Goal: Task Accomplishment & Management: Complete application form

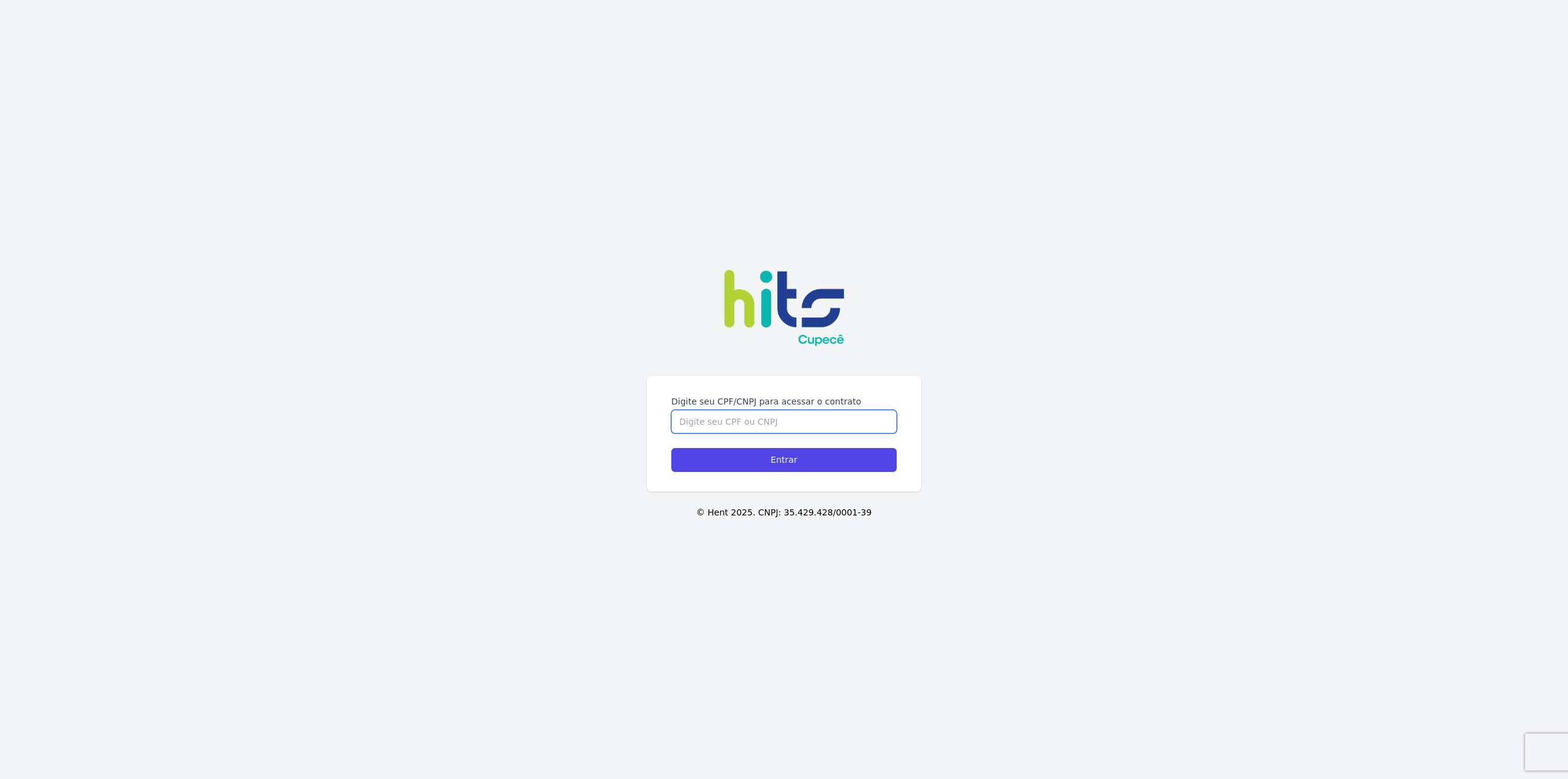
click at [789, 422] on input "Digite seu CPF/CNPJ para acessar o contrato" at bounding box center [783, 422] width 225 height 24
type input "44853298878"
click at [806, 459] on input "Entrar" at bounding box center [783, 460] width 225 height 24
click at [1202, 711] on div "Digite seu CPF/CNPJ para acessar o contrato 44853298878 Entrar © Hent 2025. CNP…" at bounding box center [784, 389] width 1568 height 779
click at [836, 464] on input "Entrar" at bounding box center [783, 460] width 225 height 24
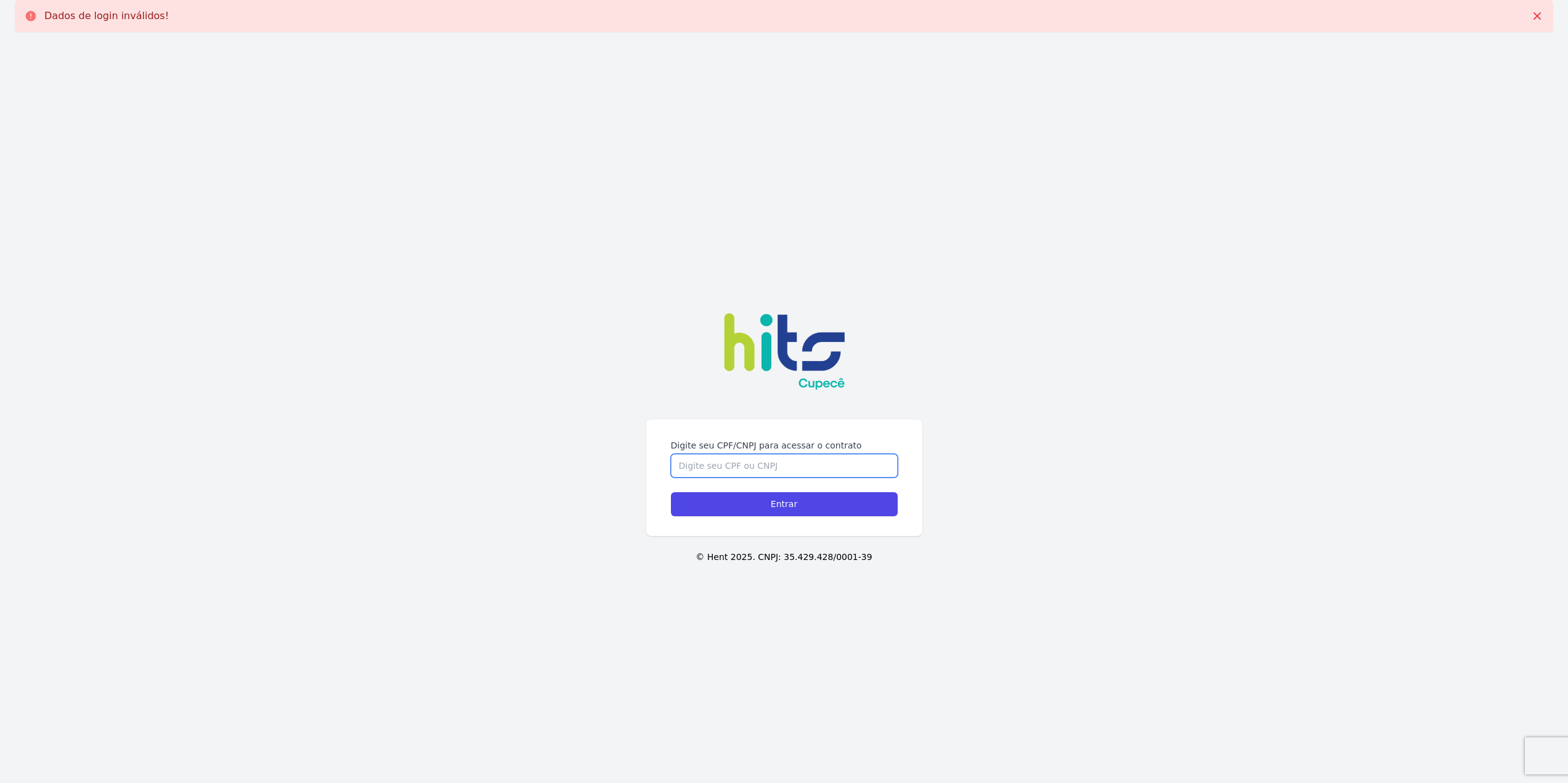
click at [745, 455] on input "Digite seu CPF/CNPJ para acessar o contrato" at bounding box center [783, 466] width 226 height 24
type input "44853298878"
click at [767, 504] on input "Entrar" at bounding box center [783, 504] width 226 height 24
click at [458, 357] on div "Digite seu CPF/CNPJ para acessar o contrato 44853298878 Entrar © Hent 2025. CNP…" at bounding box center [784, 433] width 1568 height 783
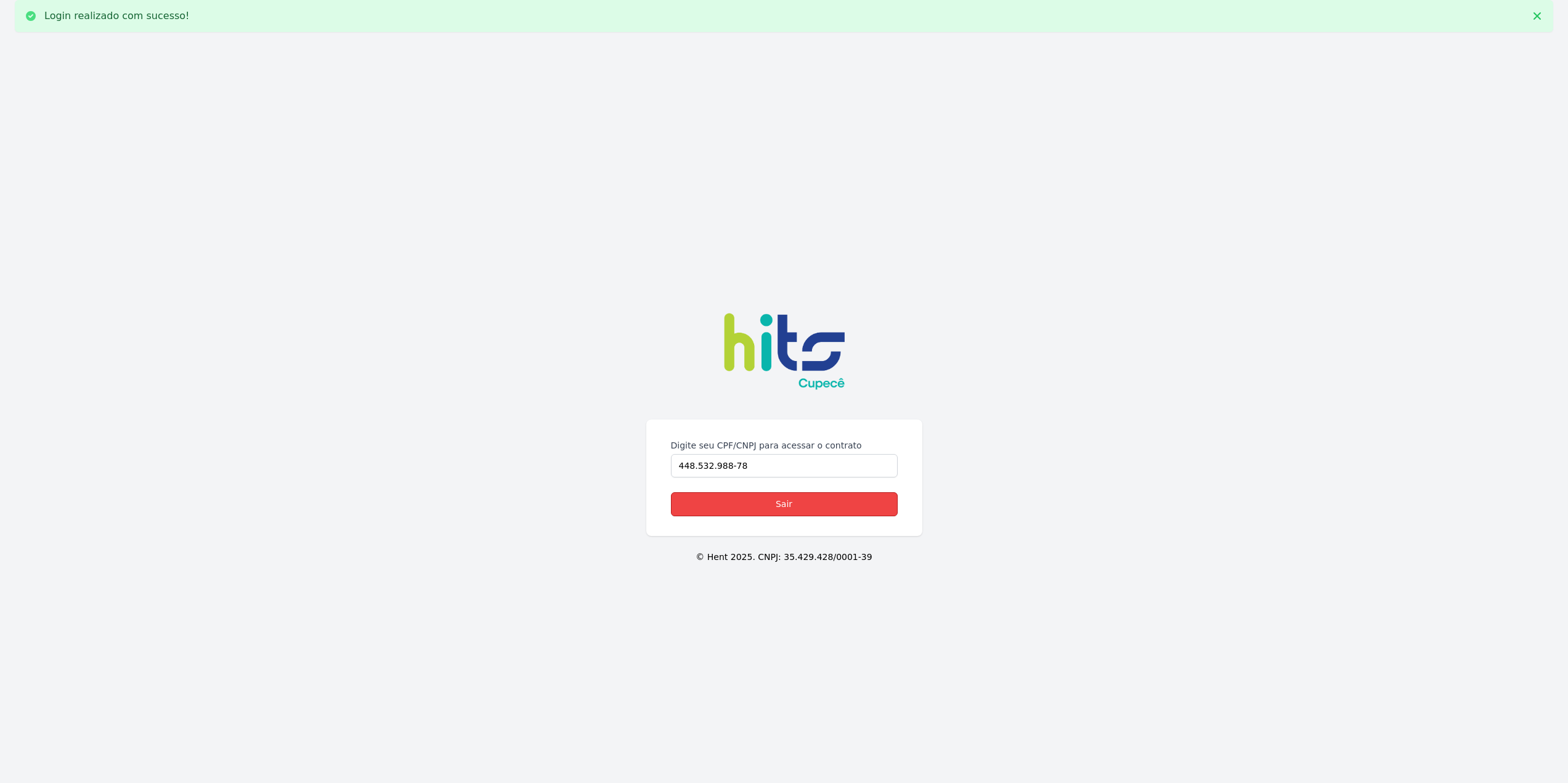
click at [804, 492] on link "Sair" at bounding box center [783, 504] width 226 height 24
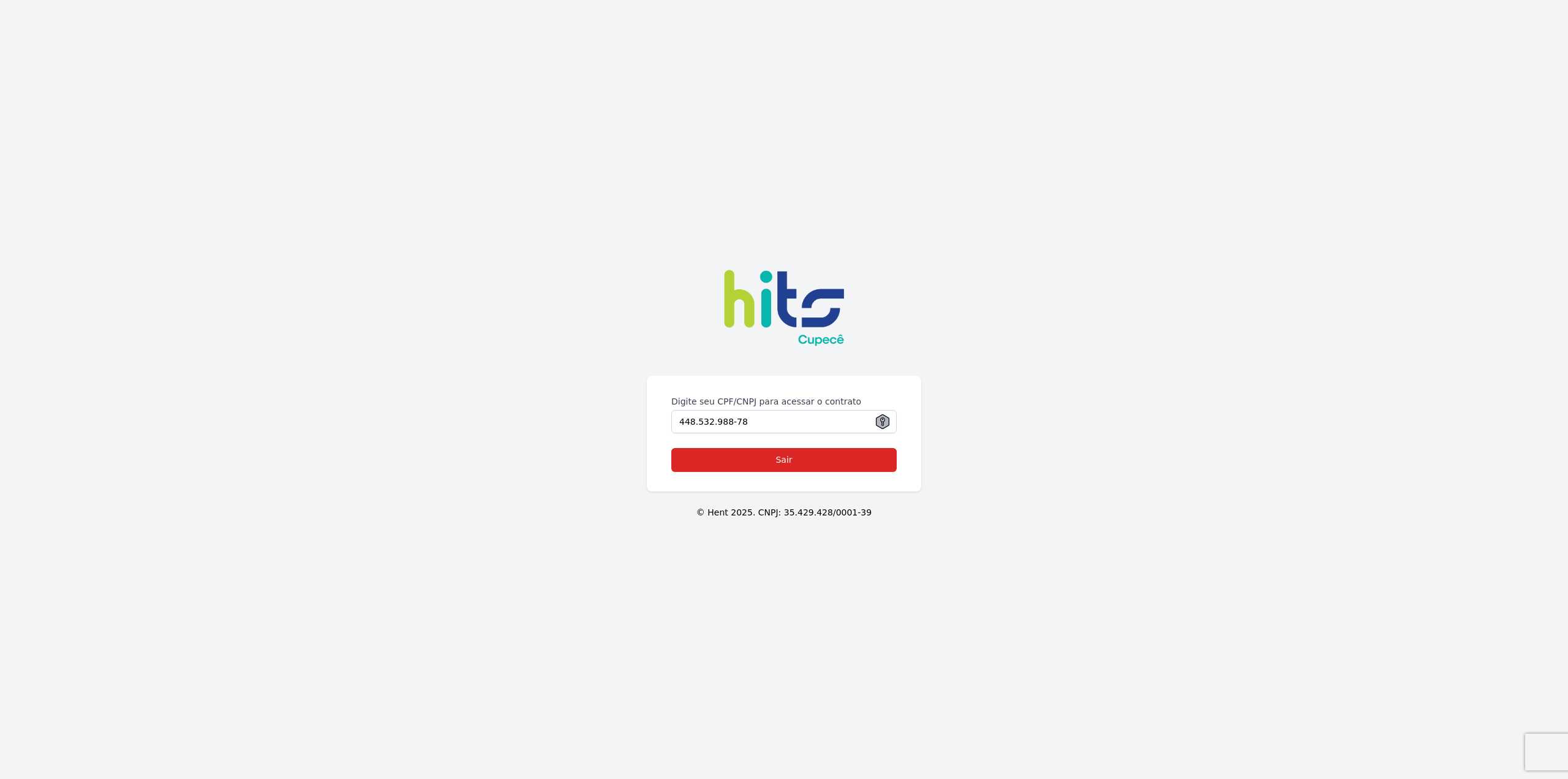
click at [1084, 264] on div "Digite seu CPF/CNPJ para acessar o contrato 448.532.988-78 Sair © Hent 2025. CN…" at bounding box center [784, 389] width 1568 height 779
click at [798, 458] on link "Sair" at bounding box center [783, 460] width 225 height 24
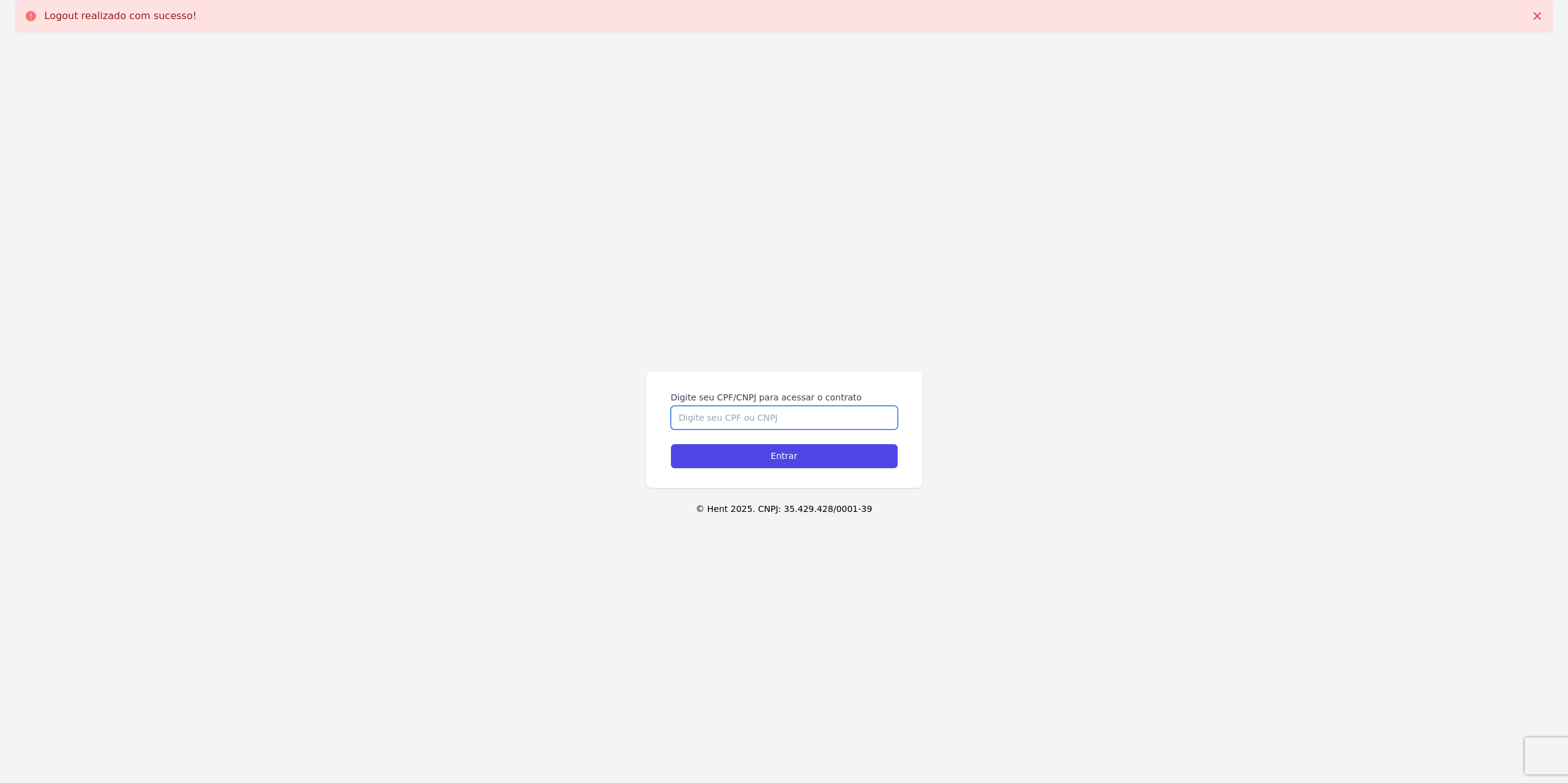
click at [802, 423] on input "Digite seu CPF/CNPJ para acessar o contrato" at bounding box center [783, 417] width 226 height 24
type input "44853298878"
click at [805, 449] on input "Entrar" at bounding box center [783, 456] width 226 height 24
click at [748, 413] on input "Digite seu CPF/CNPJ para acessar o contrato" at bounding box center [783, 417] width 226 height 24
type input "44853298878"
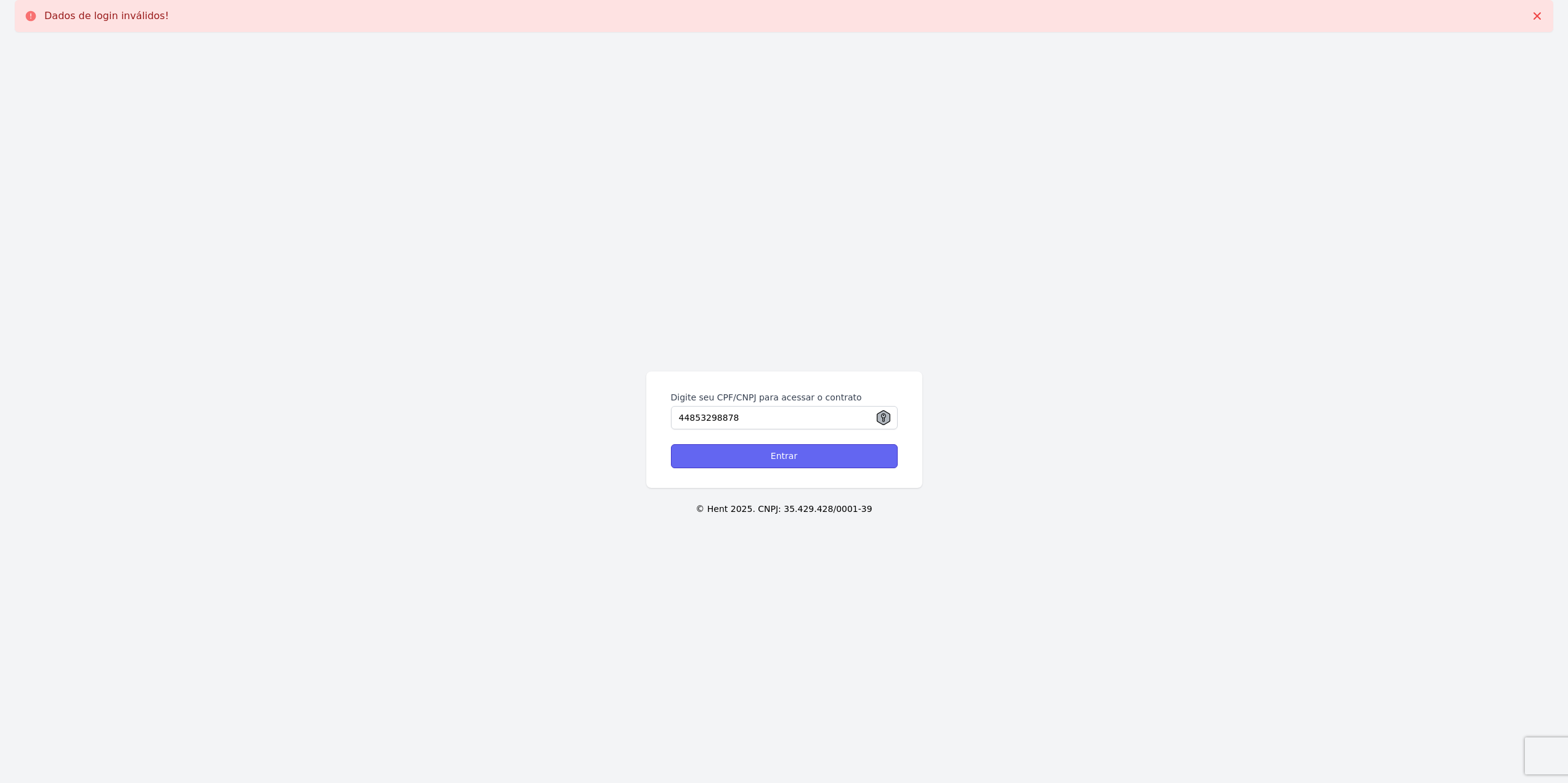
click at [748, 453] on input "Entrar" at bounding box center [783, 456] width 226 height 24
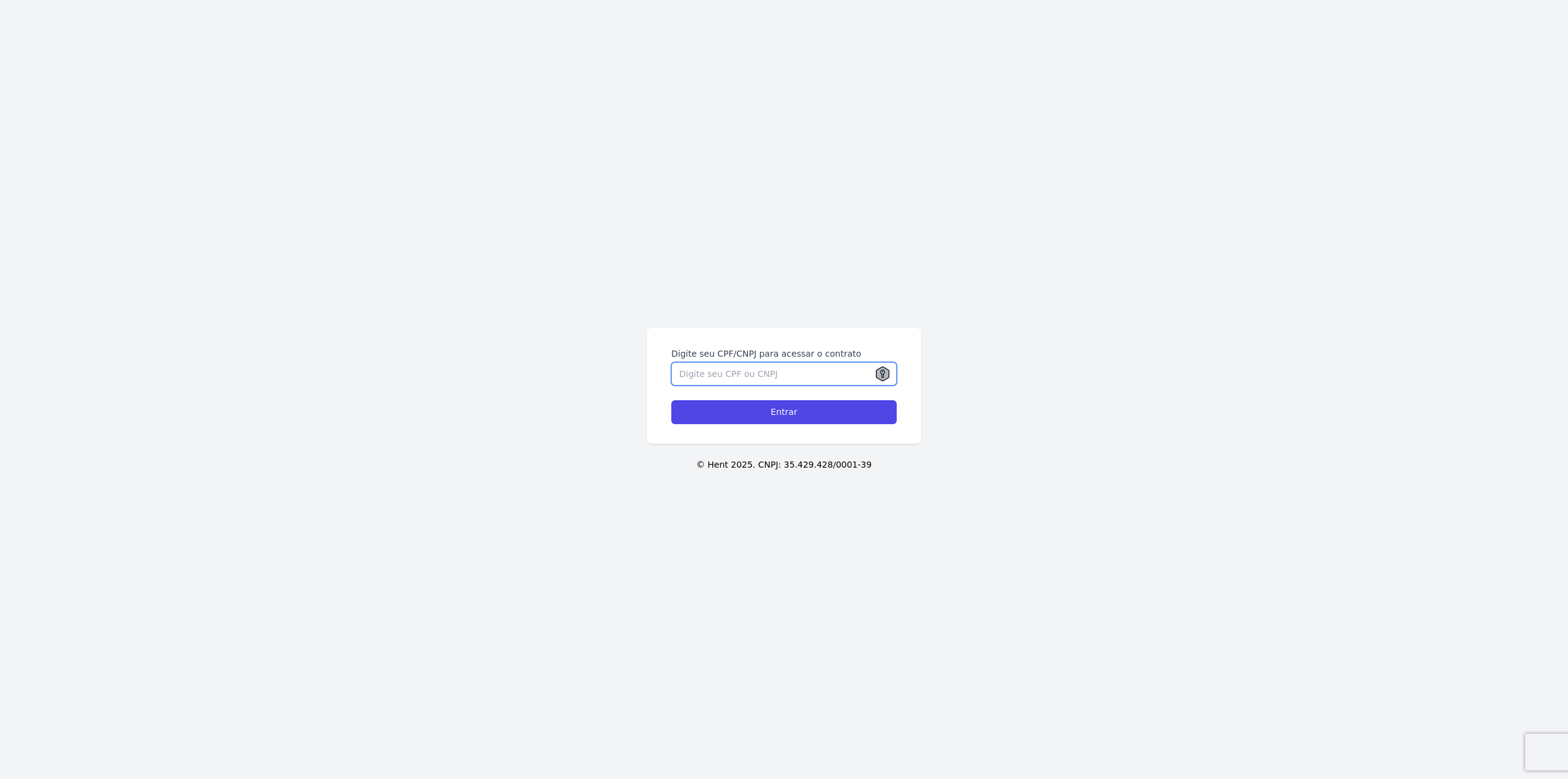
click at [802, 370] on input "Digite seu CPF/CNPJ para acessar o contrato" at bounding box center [783, 374] width 225 height 24
type input "44853298878"
click at [671, 400] on input "Entrar" at bounding box center [783, 412] width 225 height 24
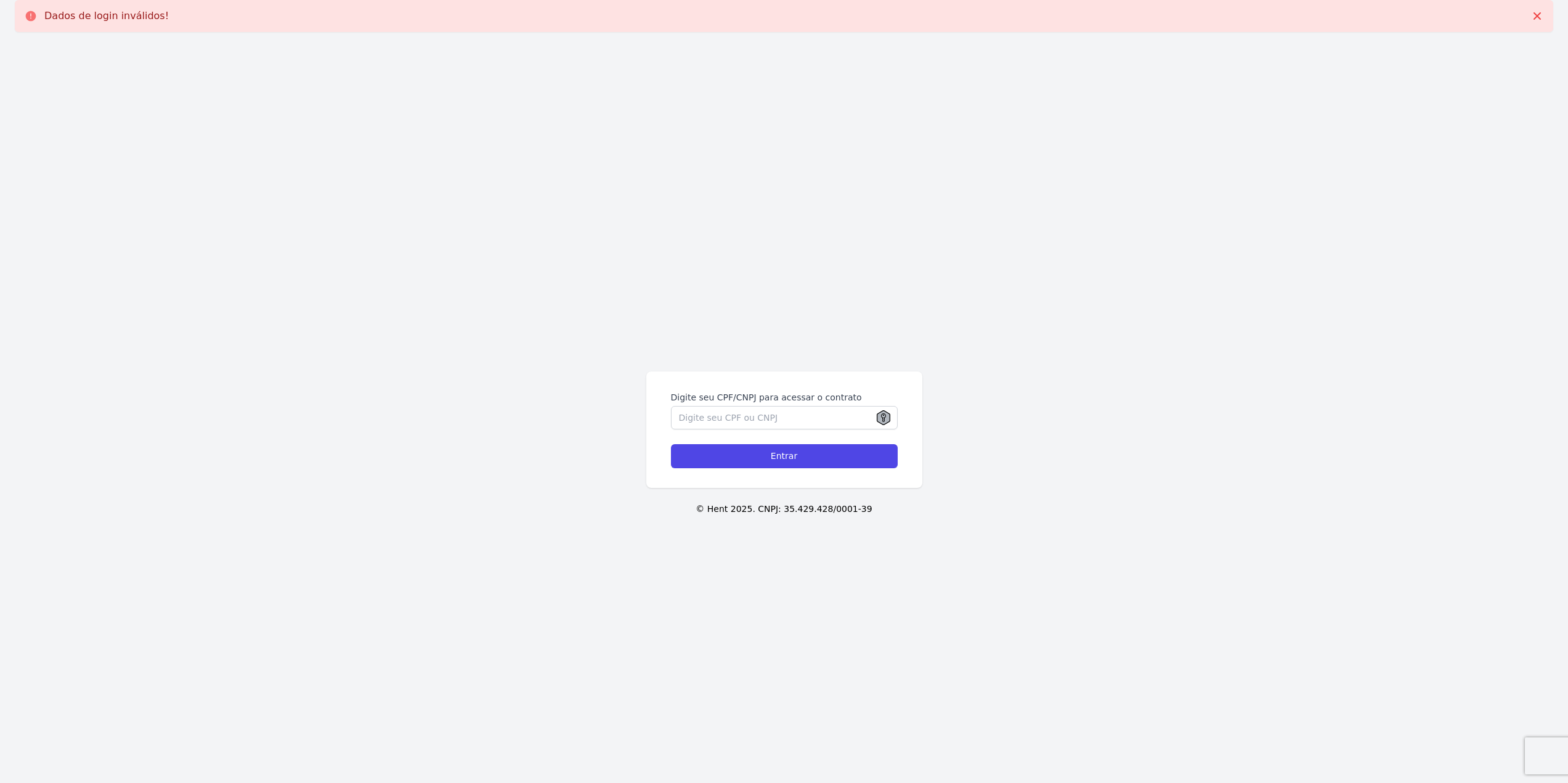
click at [791, 430] on form "Digite seu CPF/CNPJ para acessar o contrato Entrar" at bounding box center [783, 429] width 226 height 77
click at [794, 423] on input "Digite seu CPF/CNPJ para acessar o contrato" at bounding box center [783, 417] width 226 height 24
type input "448.532.988-78"
click at [786, 451] on input "Entrar" at bounding box center [783, 456] width 226 height 24
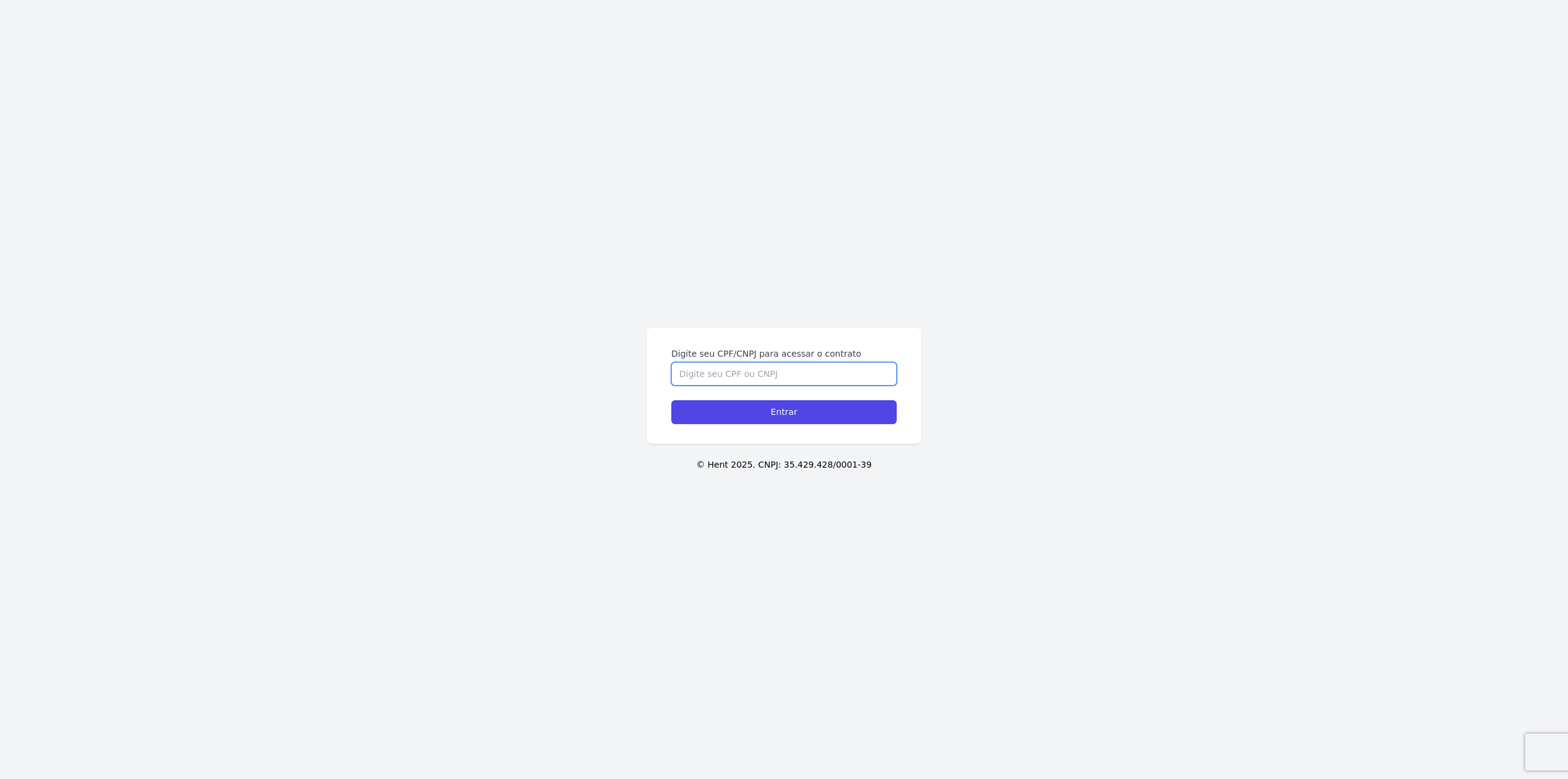
click at [767, 373] on input "Digite seu CPF/CNPJ para acessar o contrato" at bounding box center [783, 374] width 225 height 24
type input "44853298878"
click at [779, 411] on input "Entrar" at bounding box center [783, 412] width 225 height 24
